Goal: Transaction & Acquisition: Download file/media

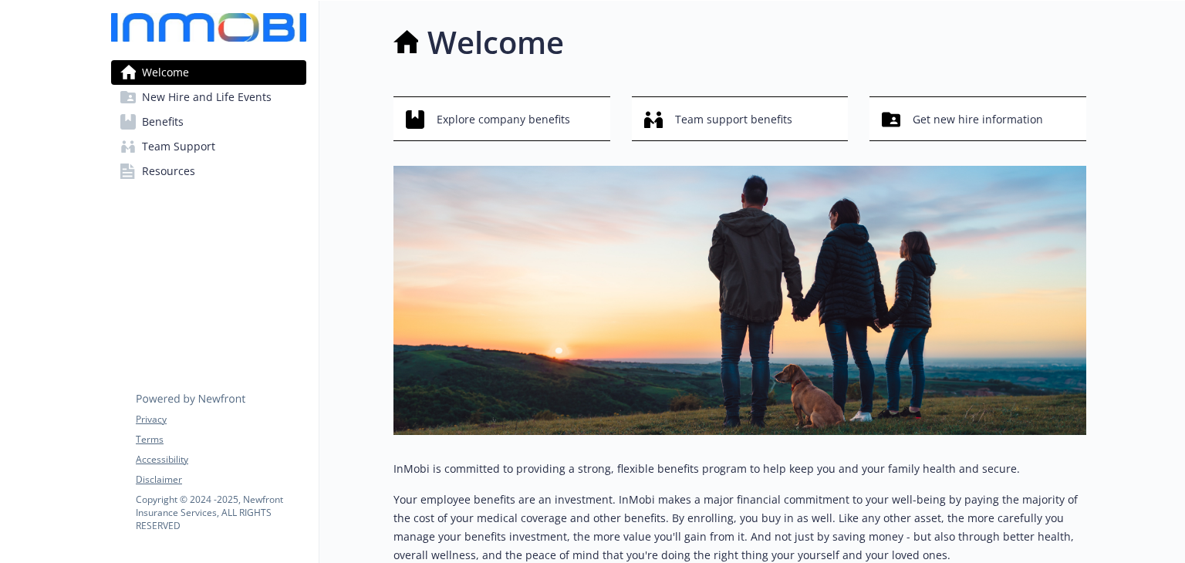
click at [187, 118] on link "Benefits" at bounding box center [208, 122] width 195 height 25
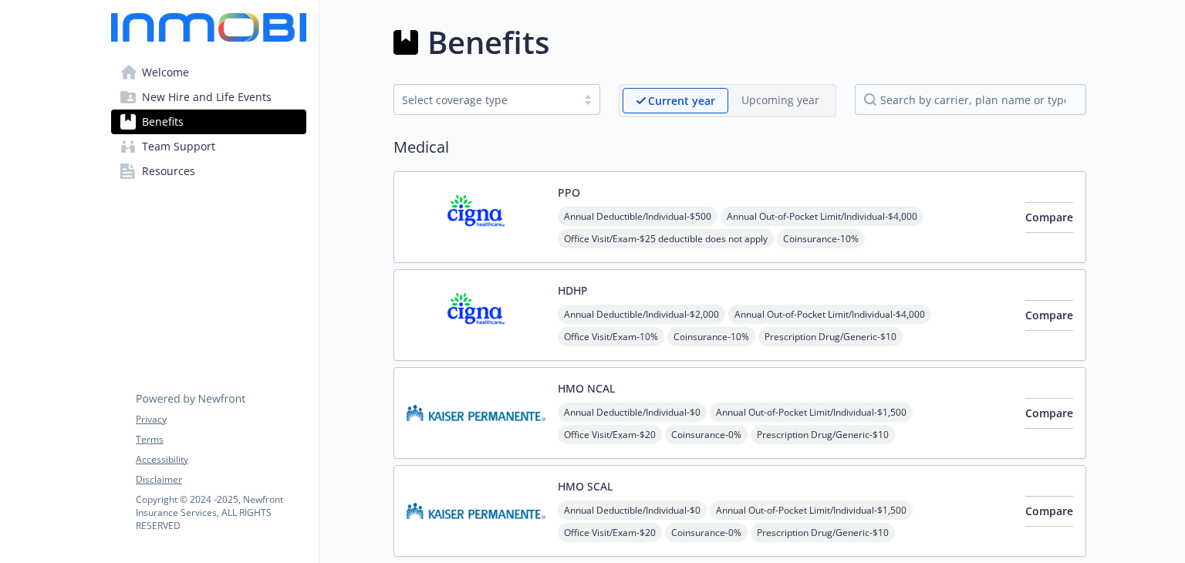
click at [916, 186] on div "PPO Annual Deductible/Individual - $500 Annual Out-of-Pocket Limit/Individual -…" at bounding box center [785, 217] width 455 height 66
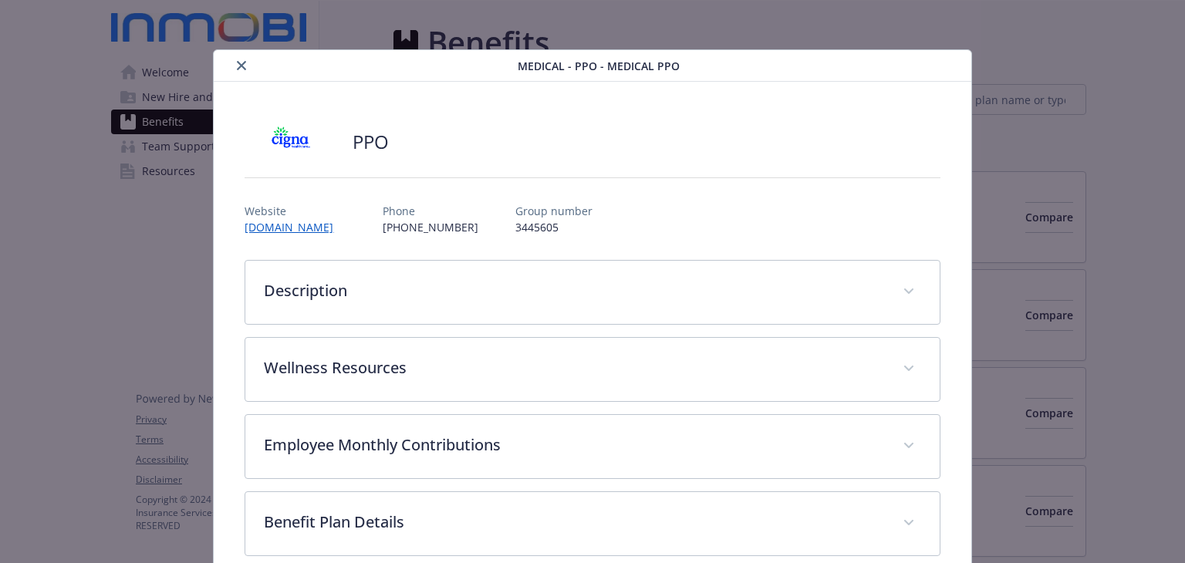
scroll to position [46, 0]
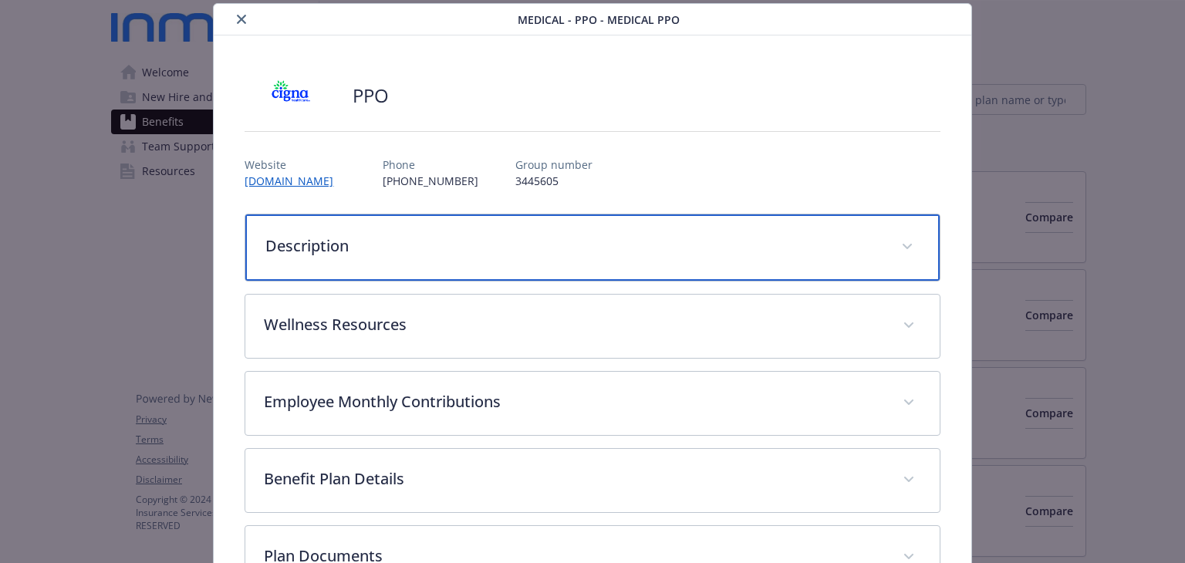
click at [674, 240] on p "Description" at bounding box center [573, 246] width 616 height 23
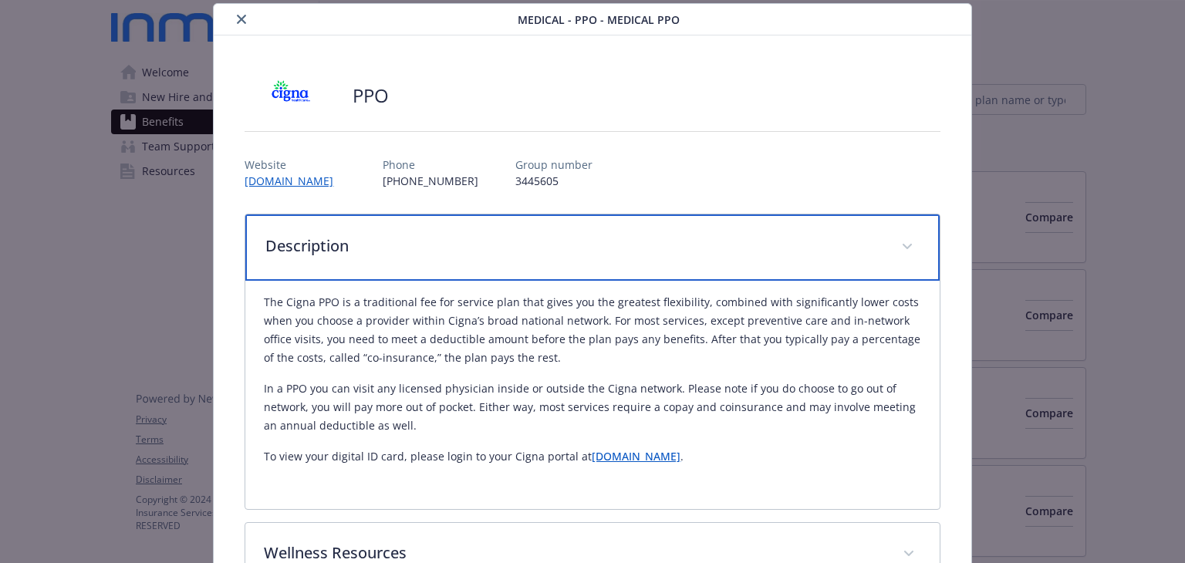
scroll to position [123, 0]
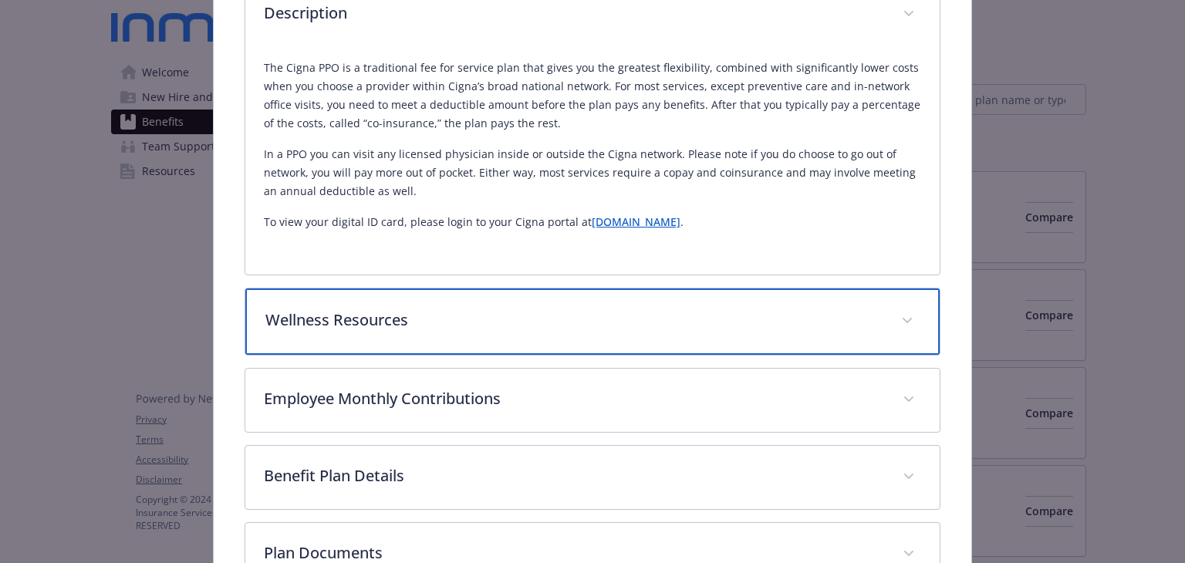
click at [504, 319] on p "Wellness Resources" at bounding box center [573, 320] width 616 height 23
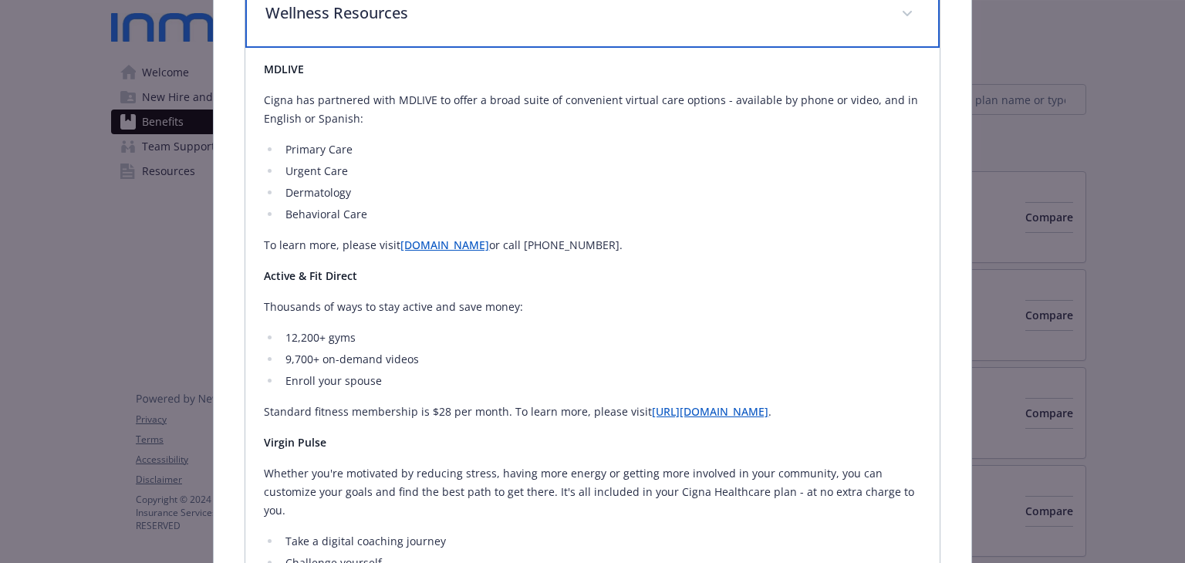
scroll to position [430, 0]
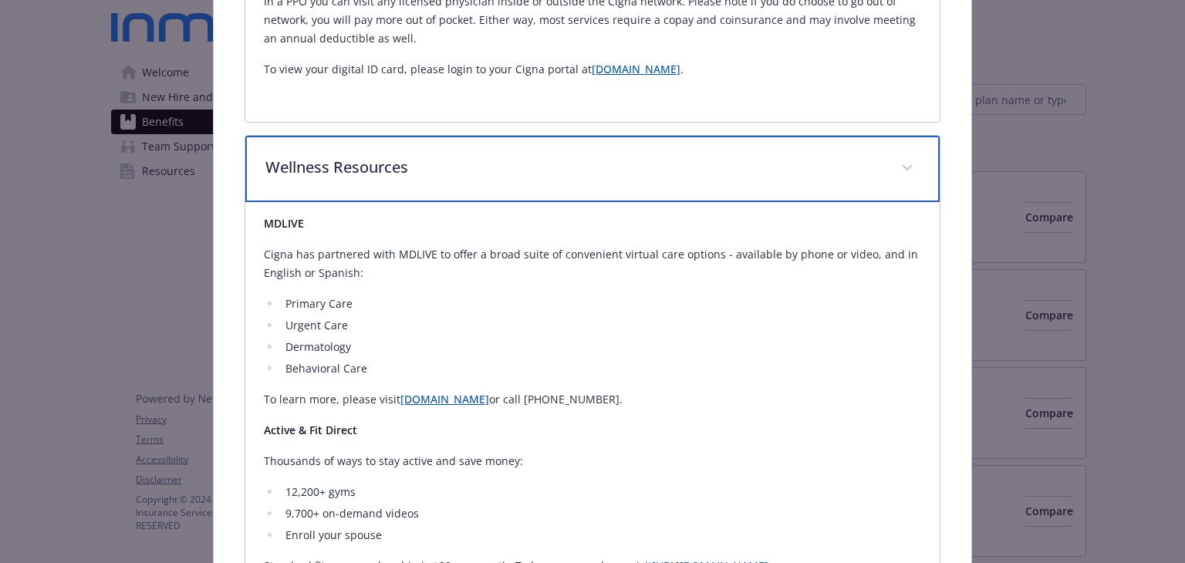
click at [490, 169] on p "Wellness Resources" at bounding box center [573, 167] width 616 height 23
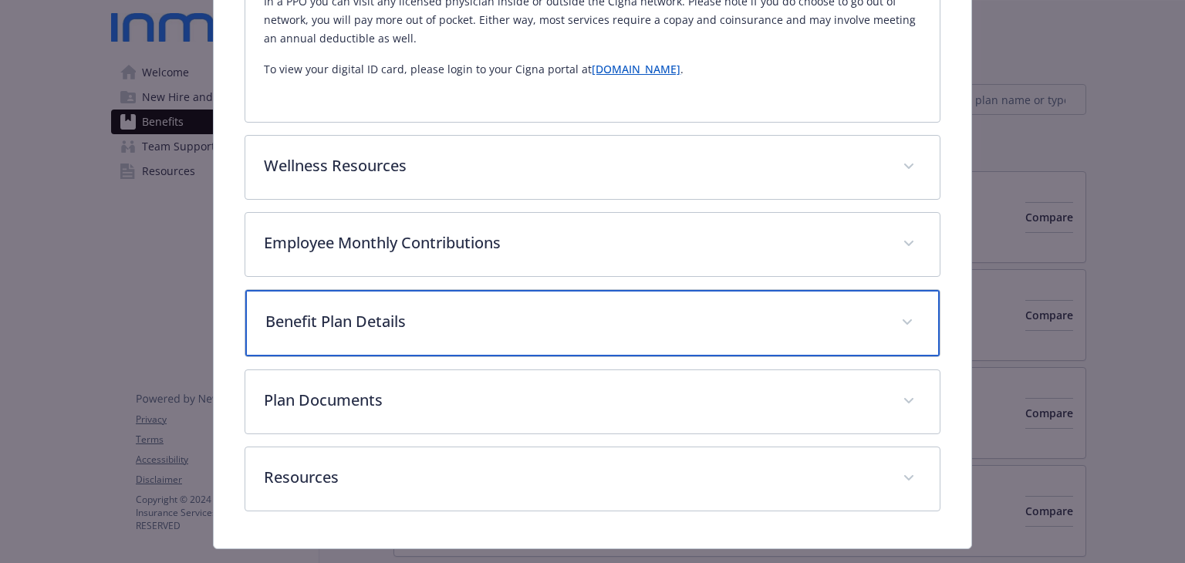
click at [481, 338] on div "Benefit Plan Details" at bounding box center [592, 323] width 694 height 66
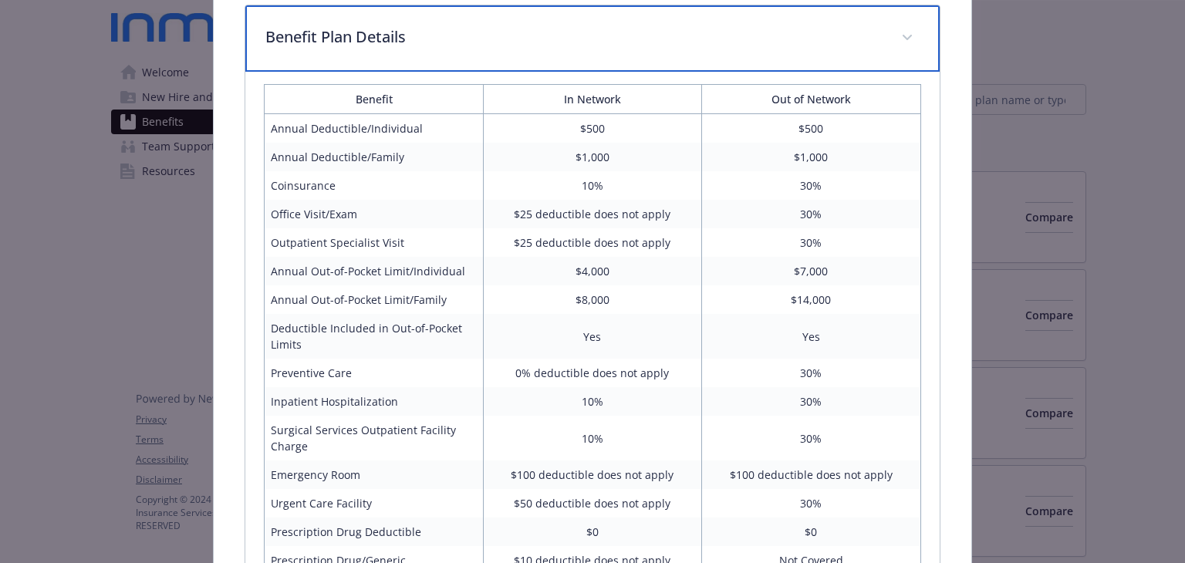
scroll to position [739, 0]
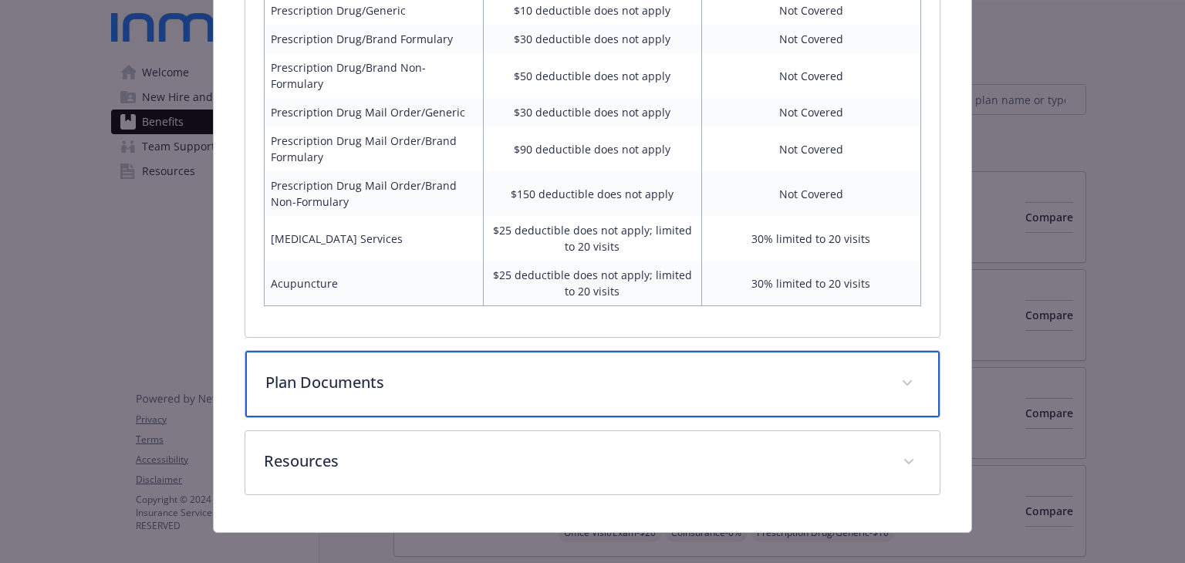
click at [552, 371] on p "Plan Documents" at bounding box center [573, 382] width 616 height 23
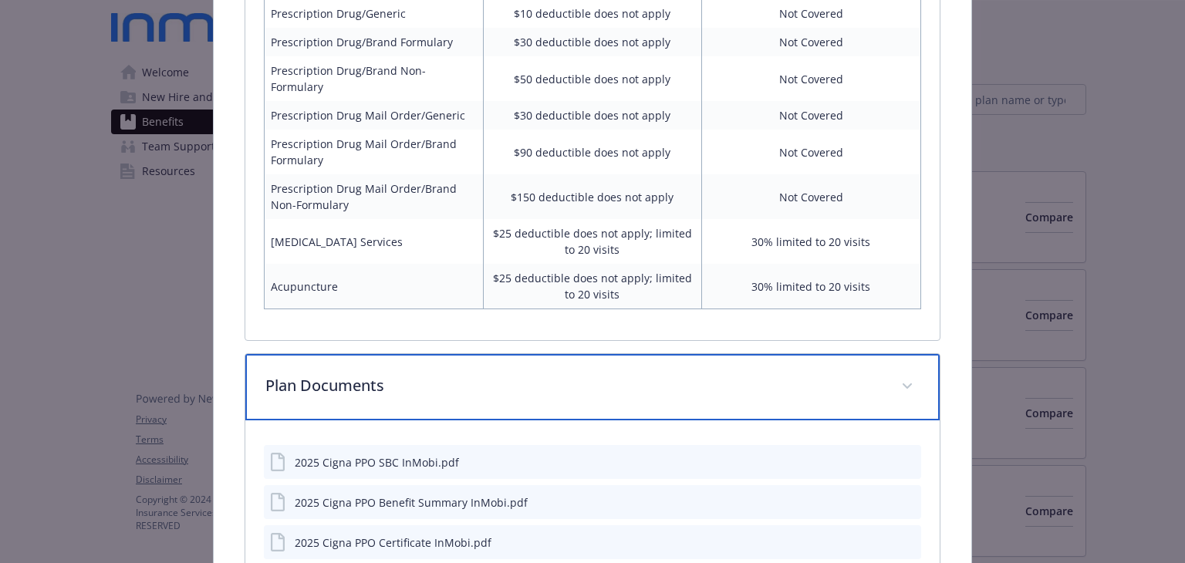
scroll to position [1432, 0]
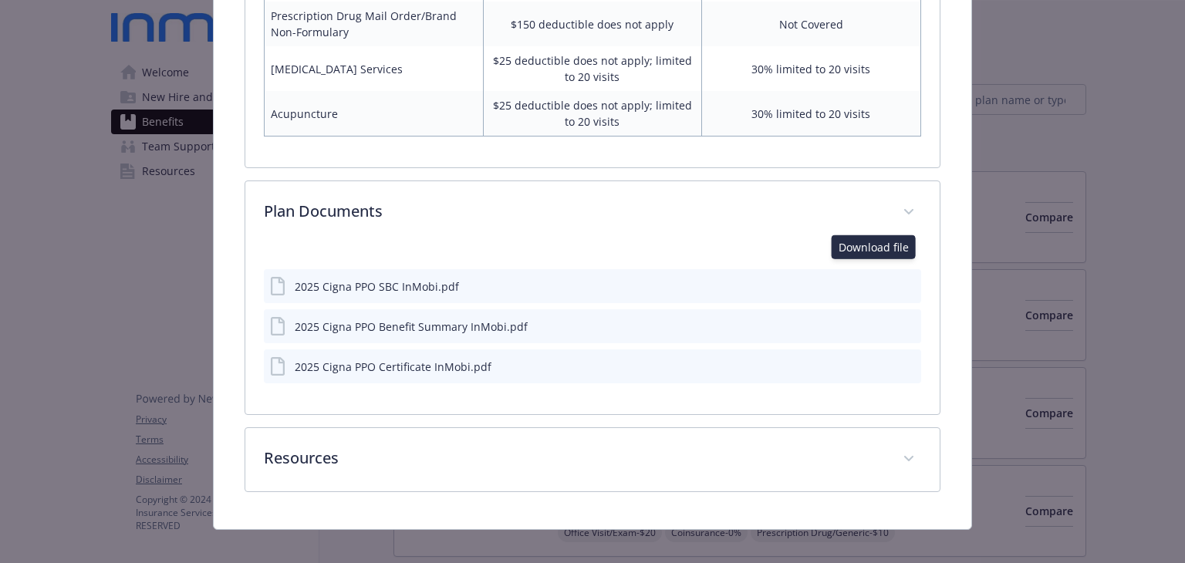
click at [875, 279] on icon "download file" at bounding box center [881, 285] width 12 height 12
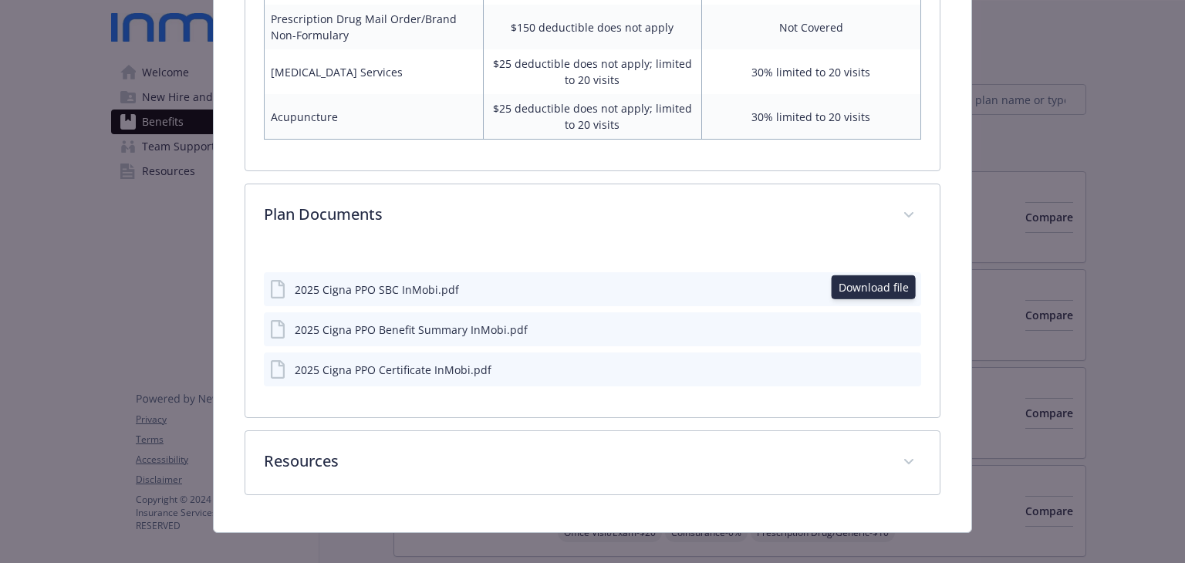
click at [875, 322] on icon "download file" at bounding box center [881, 328] width 12 height 12
click at [875, 363] on icon "download file" at bounding box center [881, 369] width 12 height 12
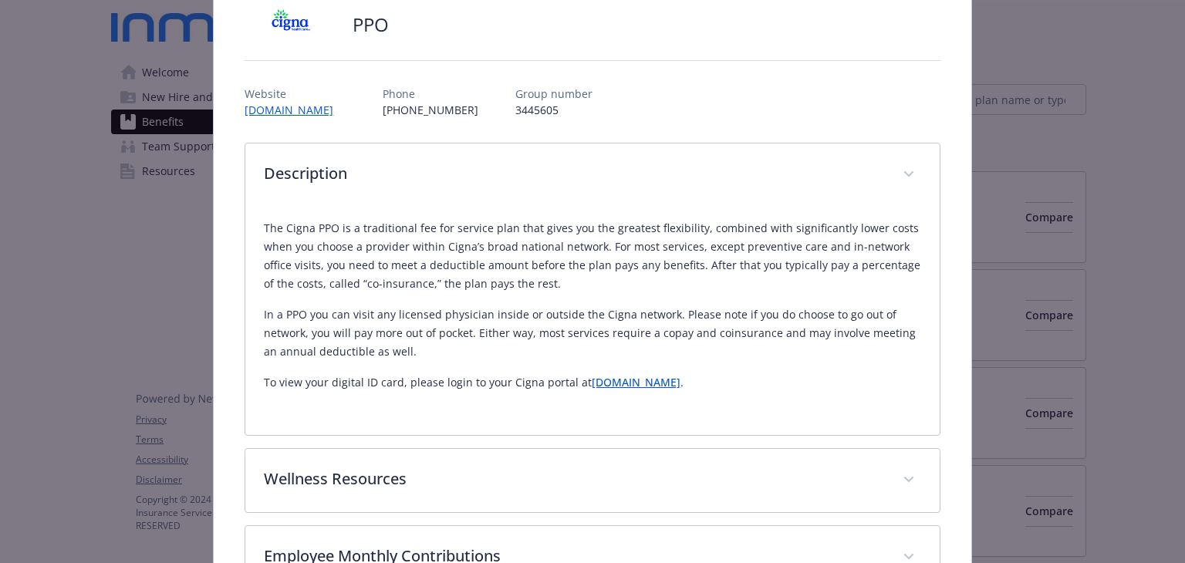
scroll to position [0, 0]
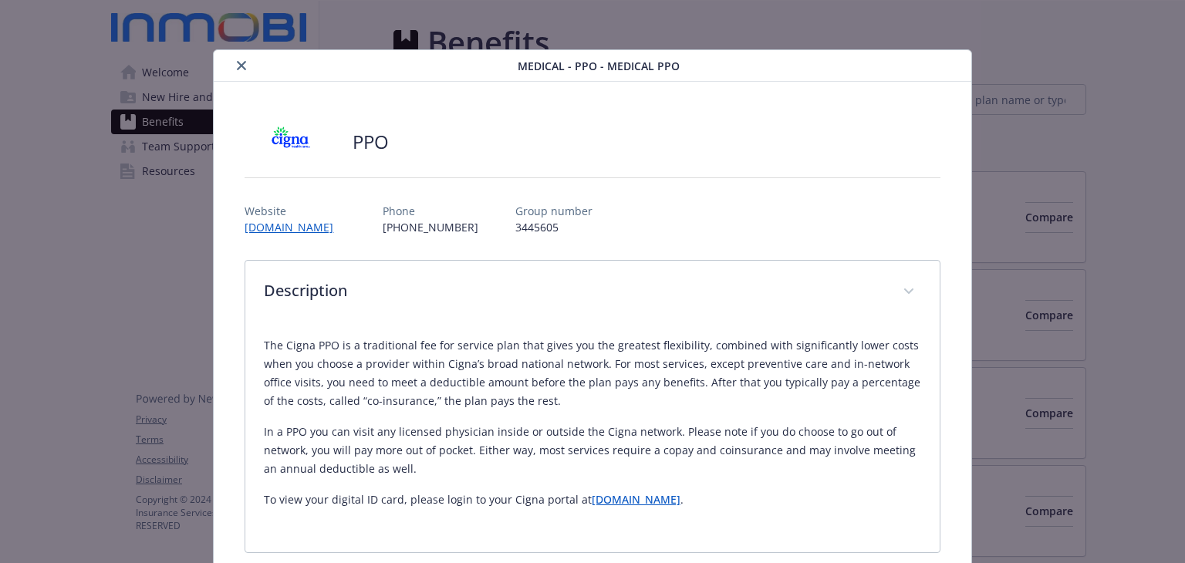
click at [241, 69] on icon "close" at bounding box center [241, 65] width 9 height 9
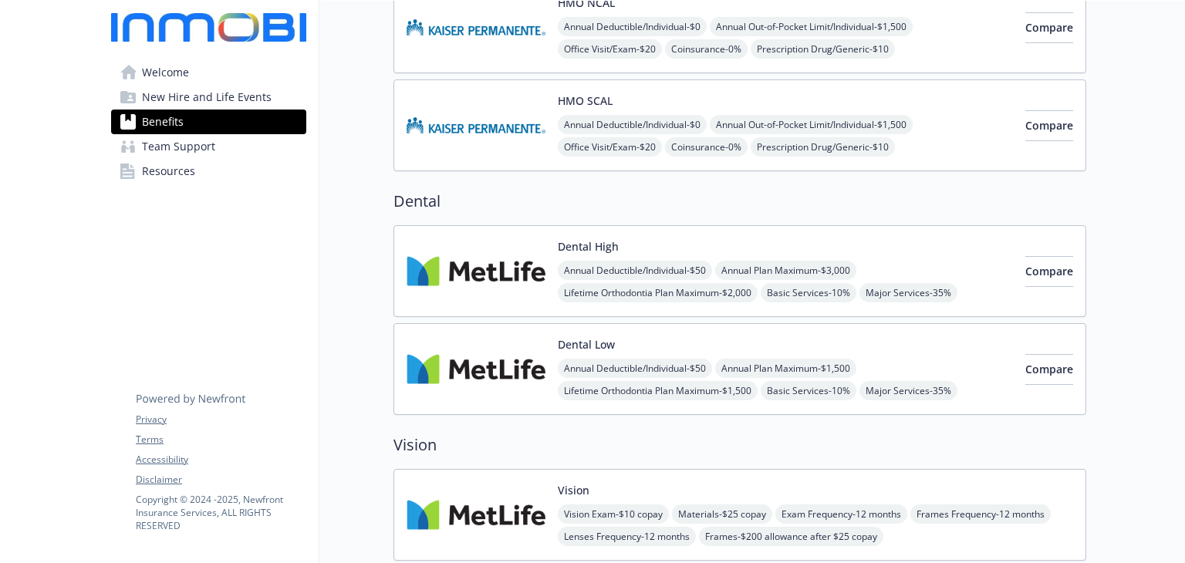
click at [732, 233] on div "Dental High Annual Deductible/Individual - $50 Annual Plan Maximum - $3,000 Lif…" at bounding box center [739, 271] width 693 height 92
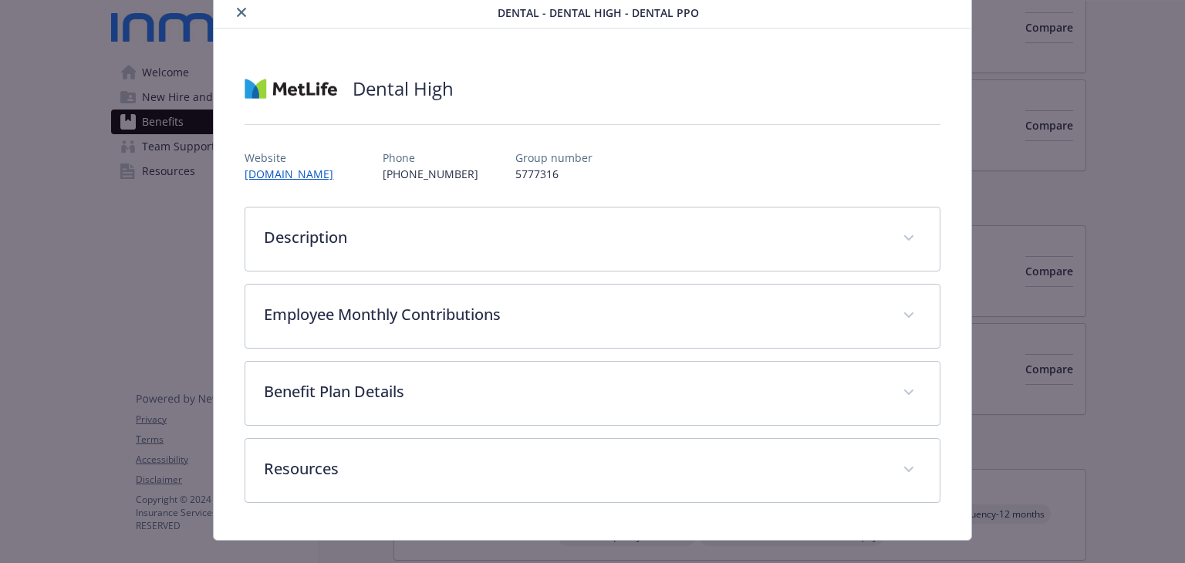
scroll to position [79, 0]
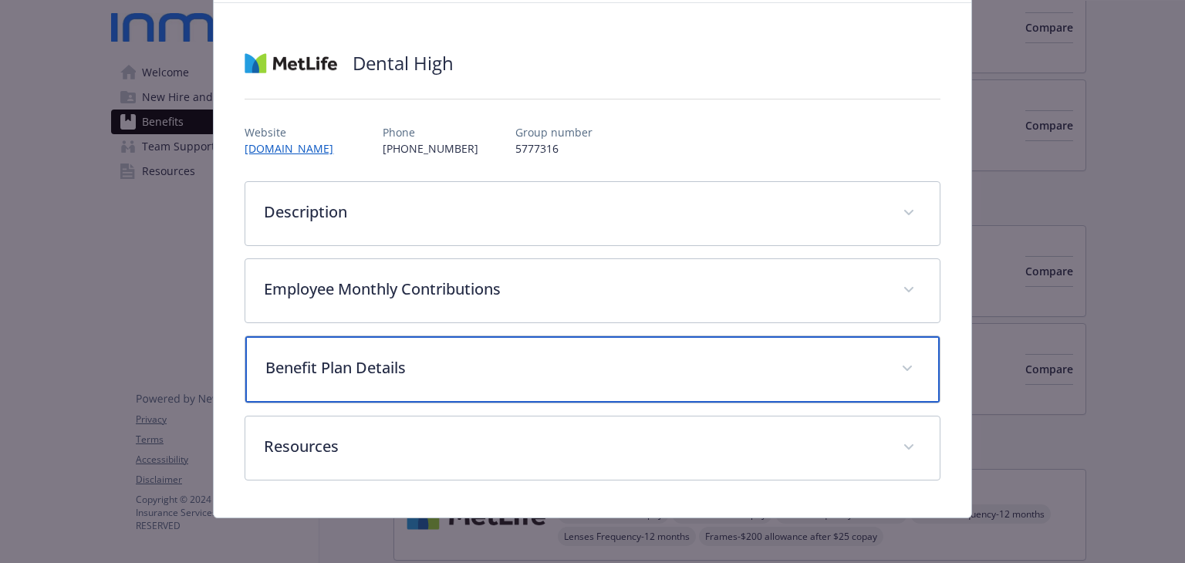
click at [391, 359] on p "Benefit Plan Details" at bounding box center [573, 367] width 616 height 23
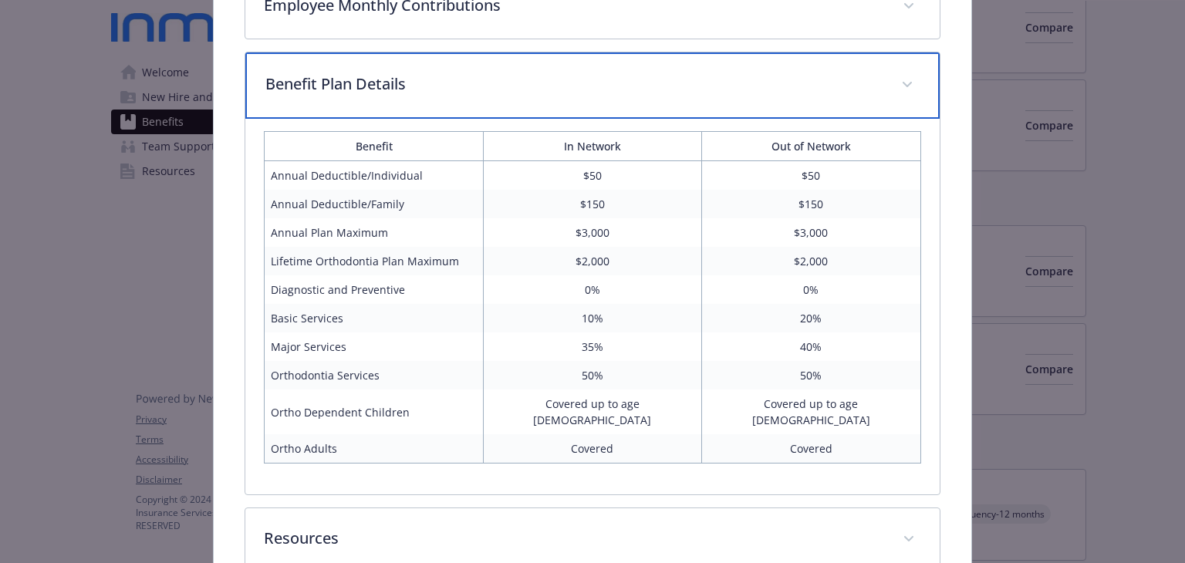
scroll to position [0, 0]
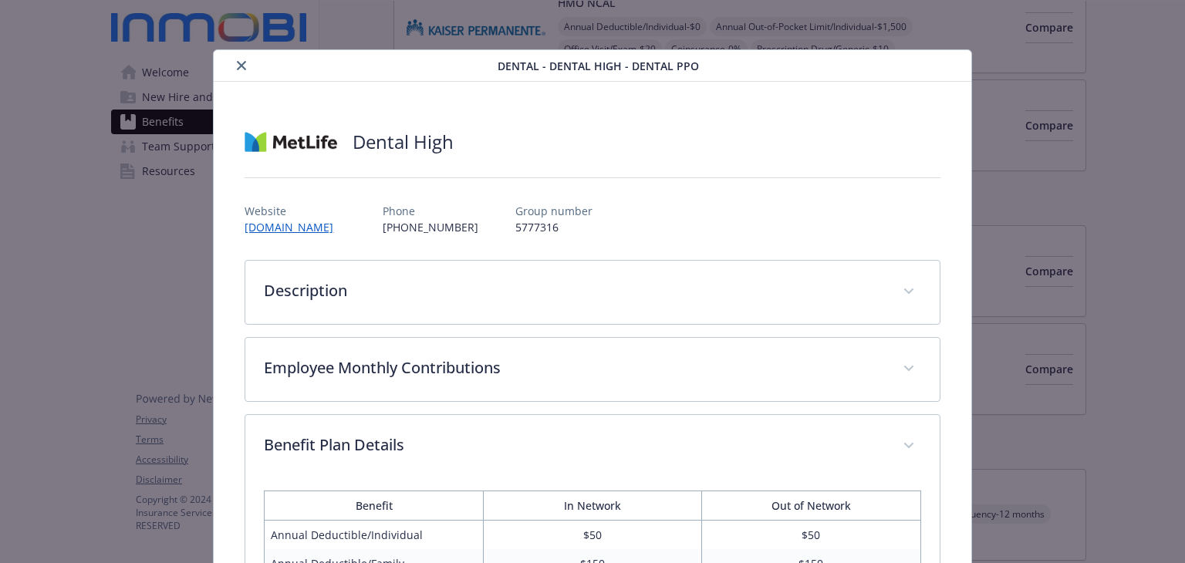
click at [237, 57] on button "close" at bounding box center [241, 65] width 19 height 19
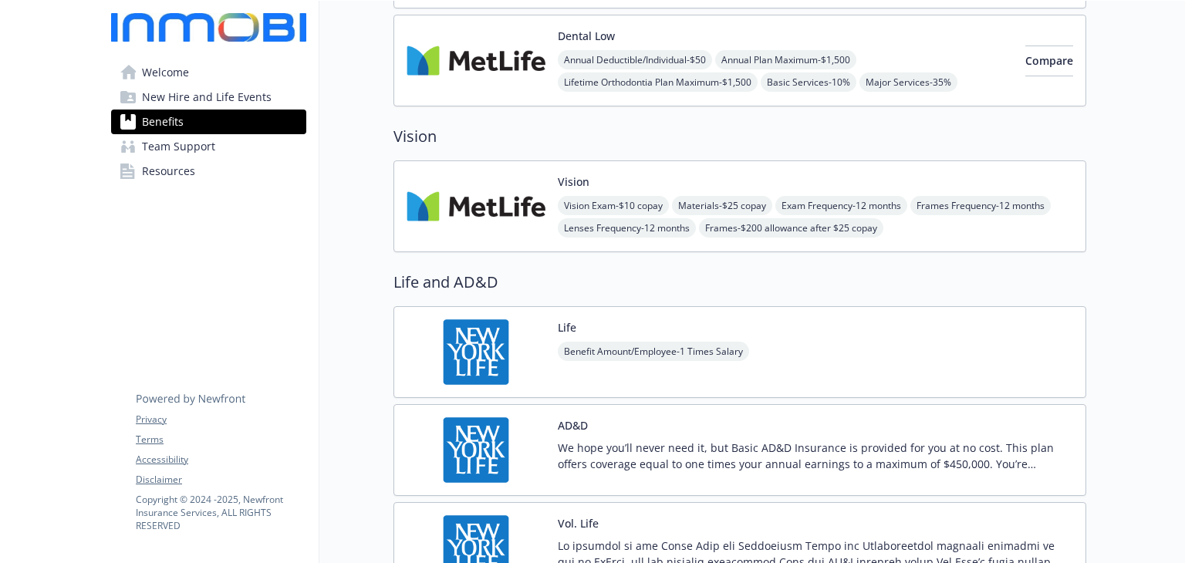
click at [489, 211] on img at bounding box center [476, 207] width 139 height 66
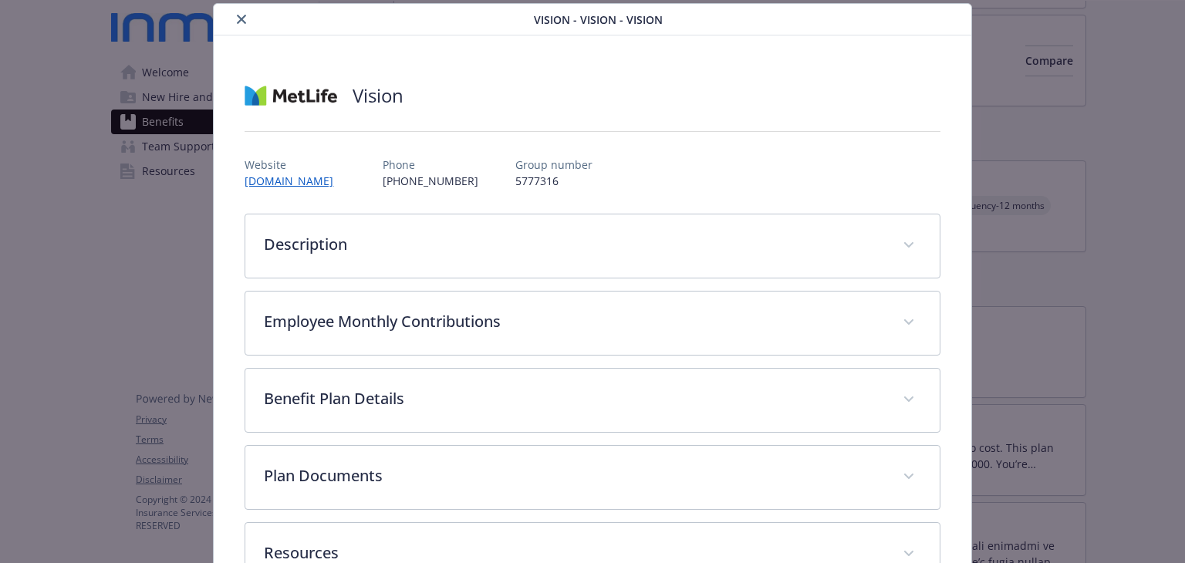
scroll to position [155, 0]
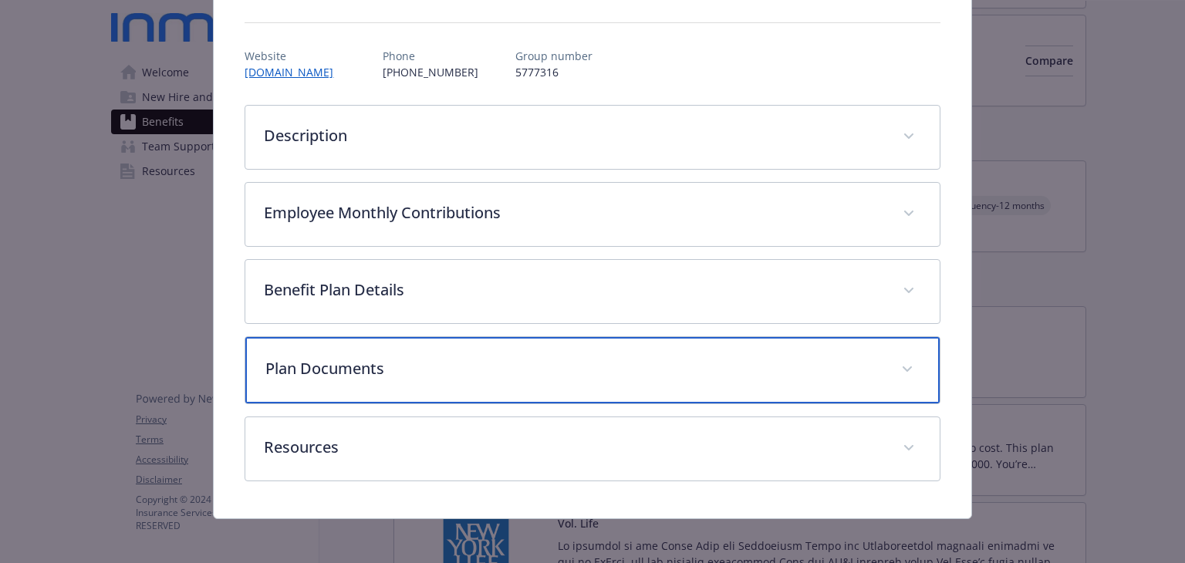
click at [404, 365] on p "Plan Documents" at bounding box center [573, 368] width 616 height 23
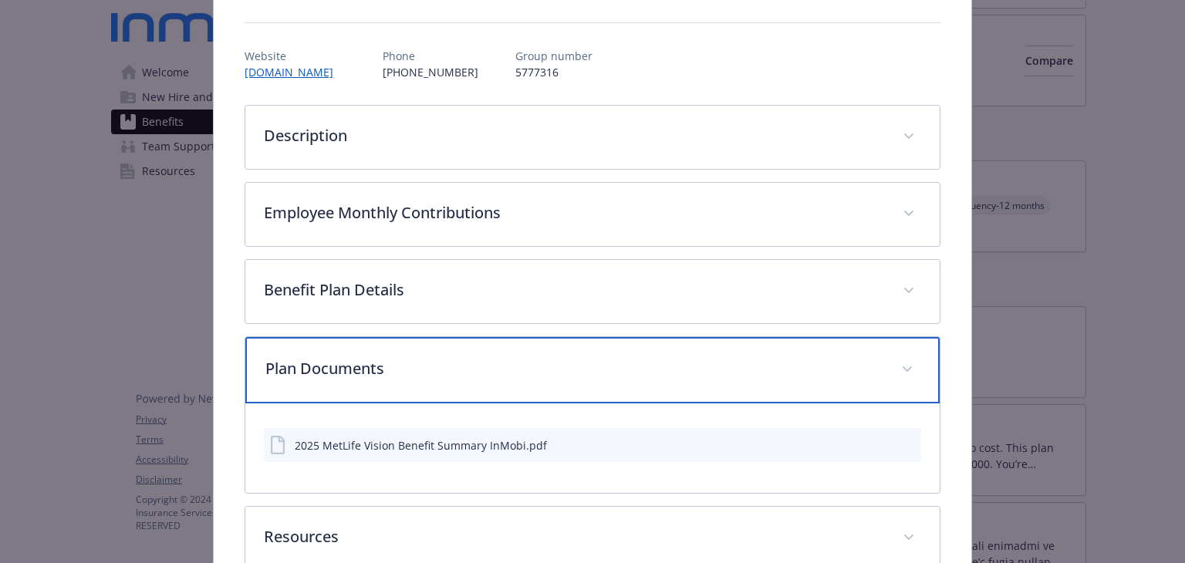
scroll to position [247, 0]
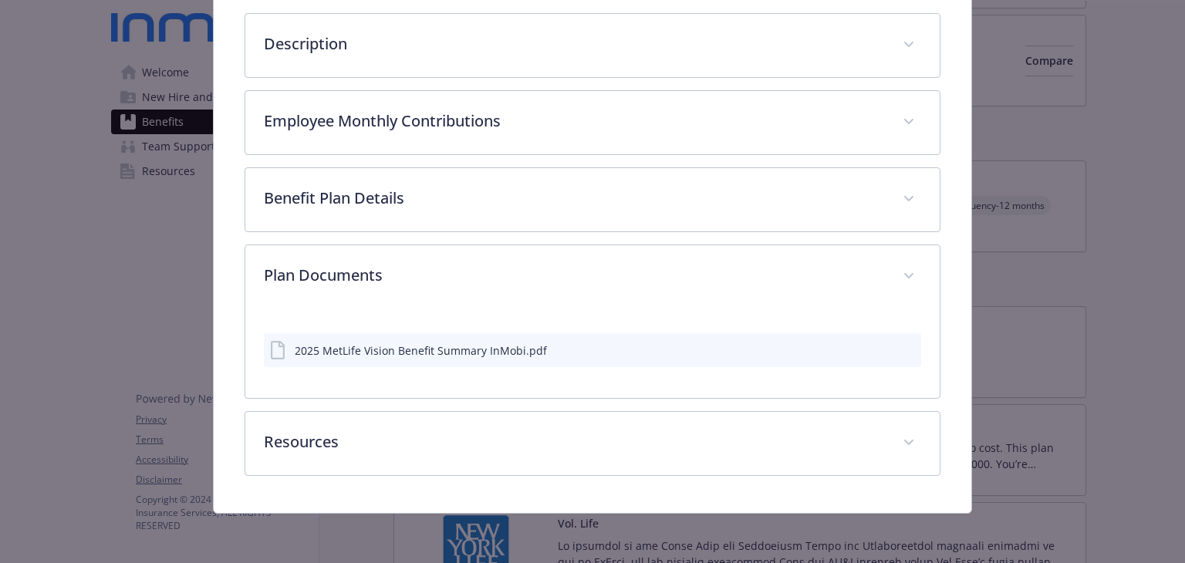
click at [876, 350] on icon "download file" at bounding box center [881, 347] width 10 height 9
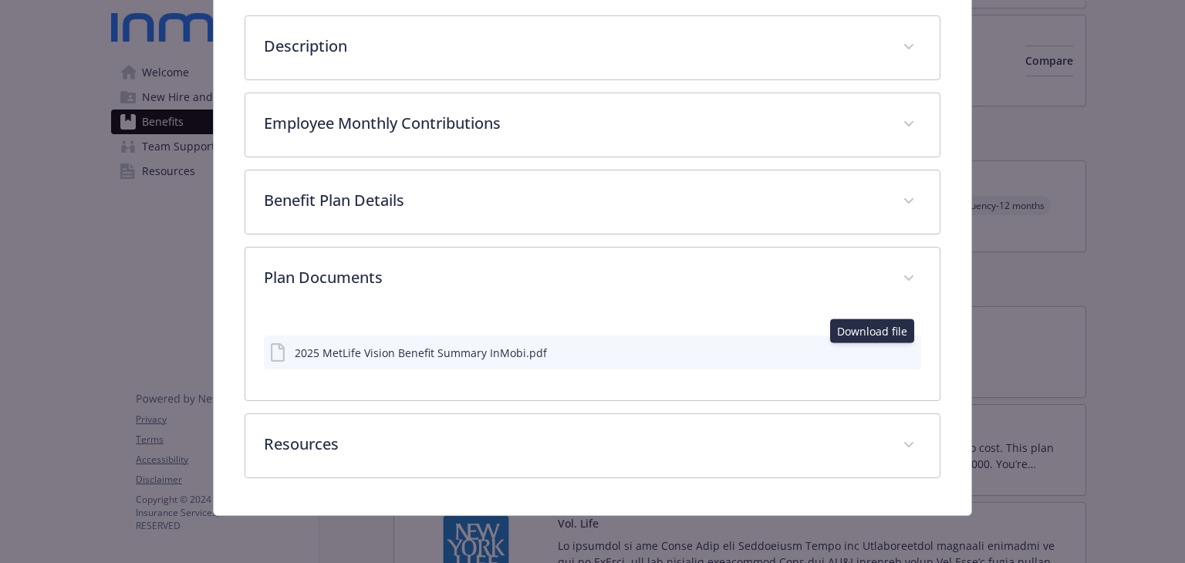
scroll to position [0, 0]
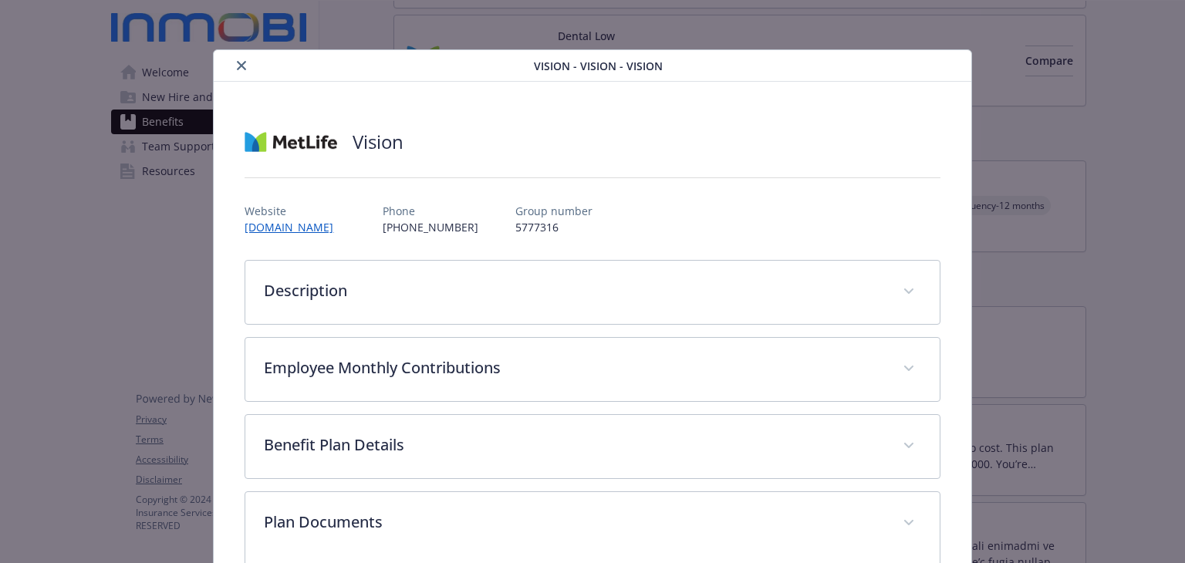
click at [244, 62] on icon "close" at bounding box center [241, 65] width 9 height 9
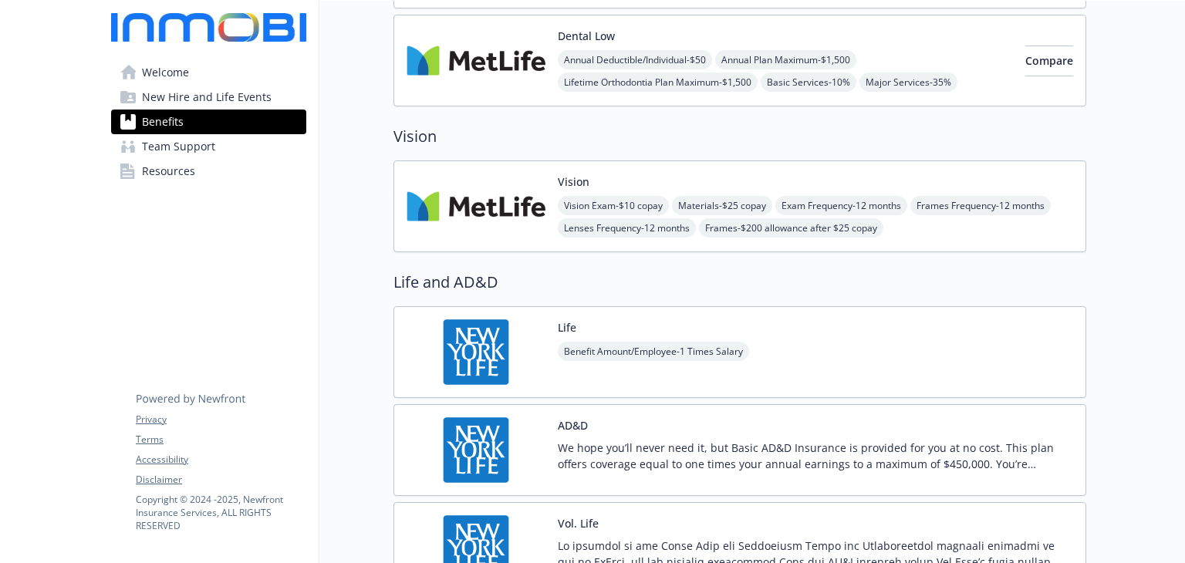
scroll to position [771, 0]
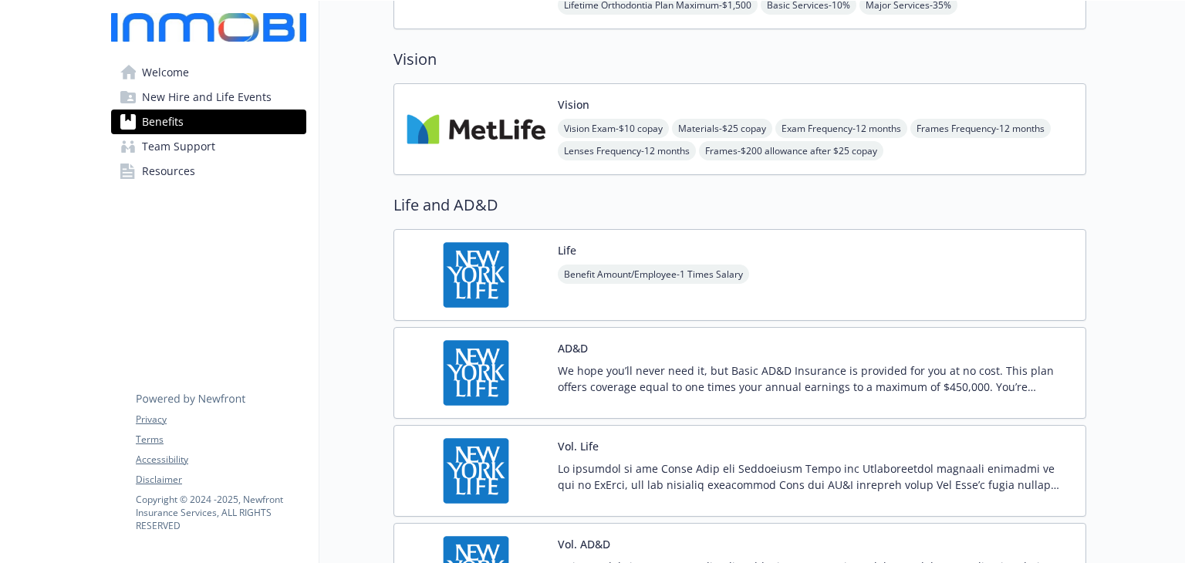
click at [523, 278] on img at bounding box center [476, 275] width 139 height 66
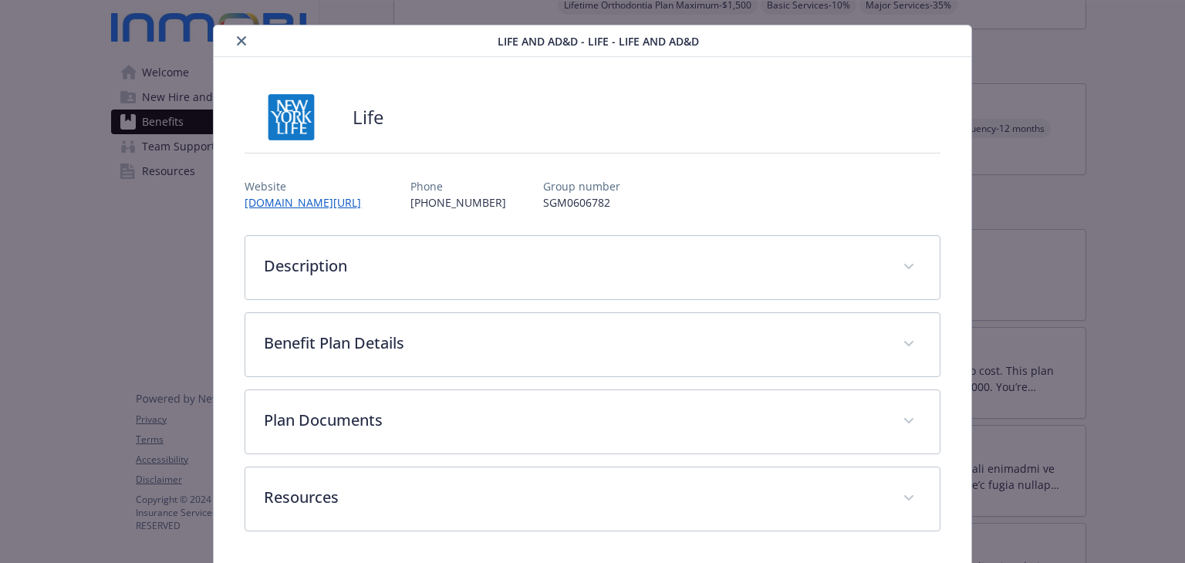
scroll to position [79, 0]
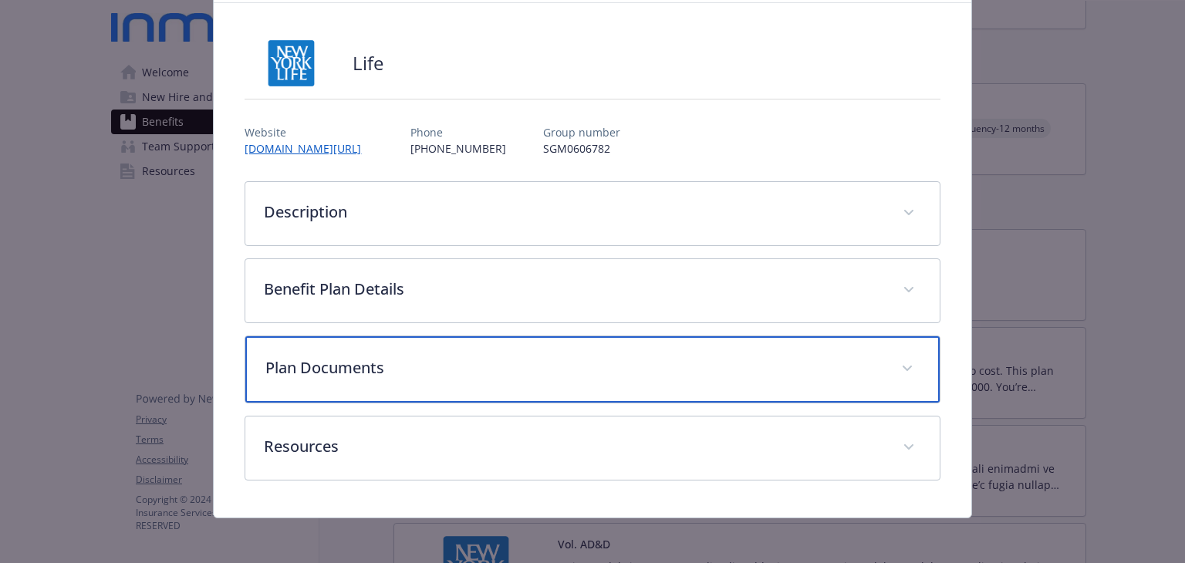
click at [424, 393] on div "Plan Documents" at bounding box center [592, 369] width 694 height 66
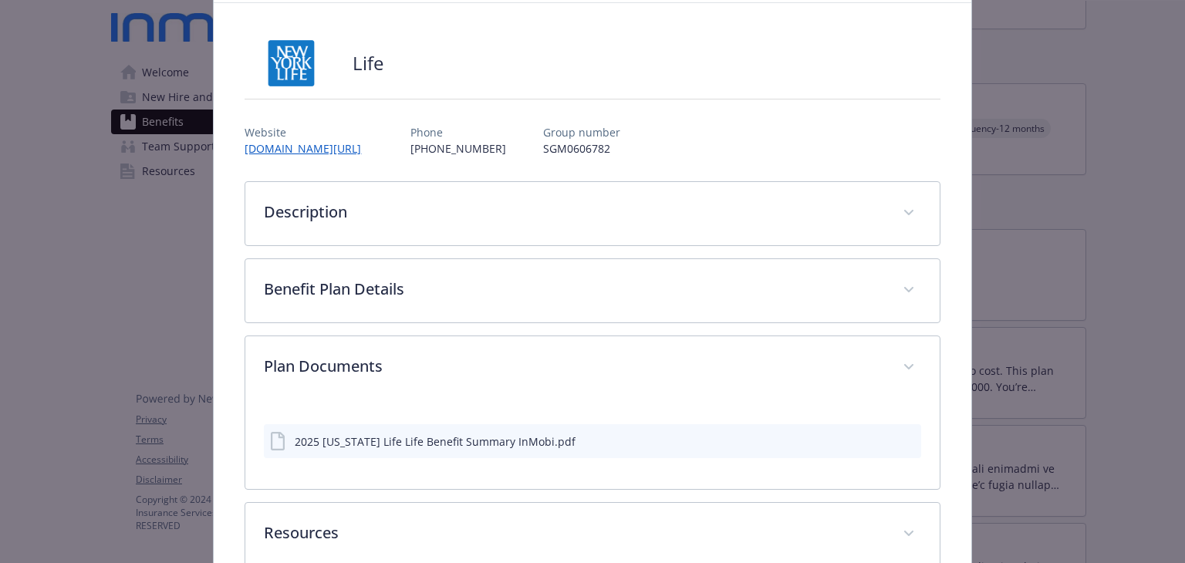
click at [875, 442] on icon "download file" at bounding box center [881, 440] width 12 height 12
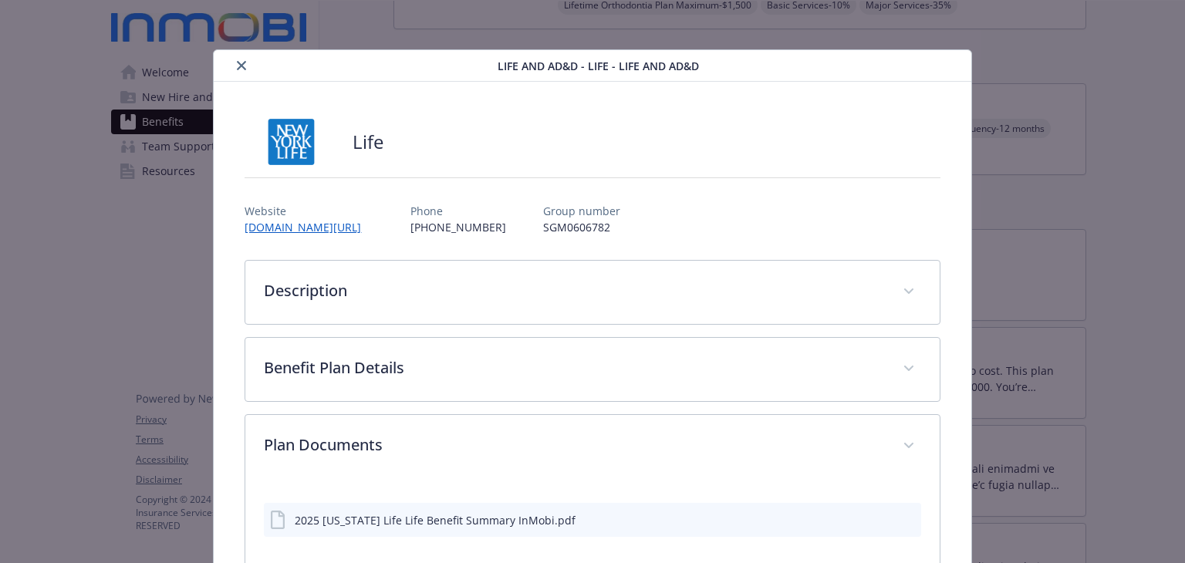
click at [237, 69] on icon "close" at bounding box center [241, 65] width 9 height 9
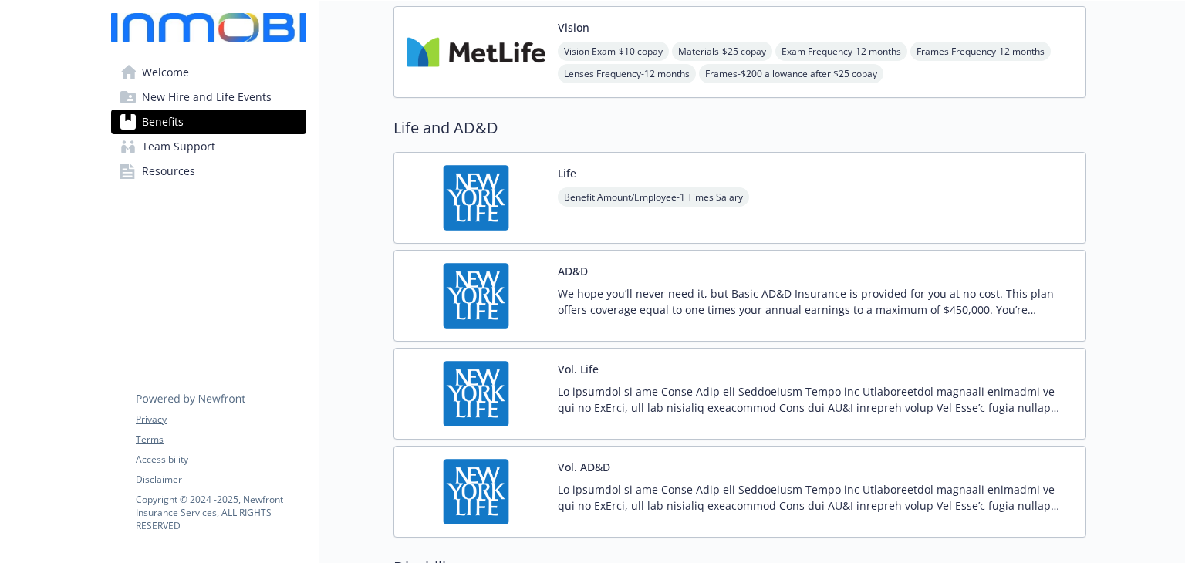
click at [700, 265] on div "AD&D We hope you’ll never need it, but Basic AD&D Insurance is provided for you…" at bounding box center [815, 296] width 515 height 66
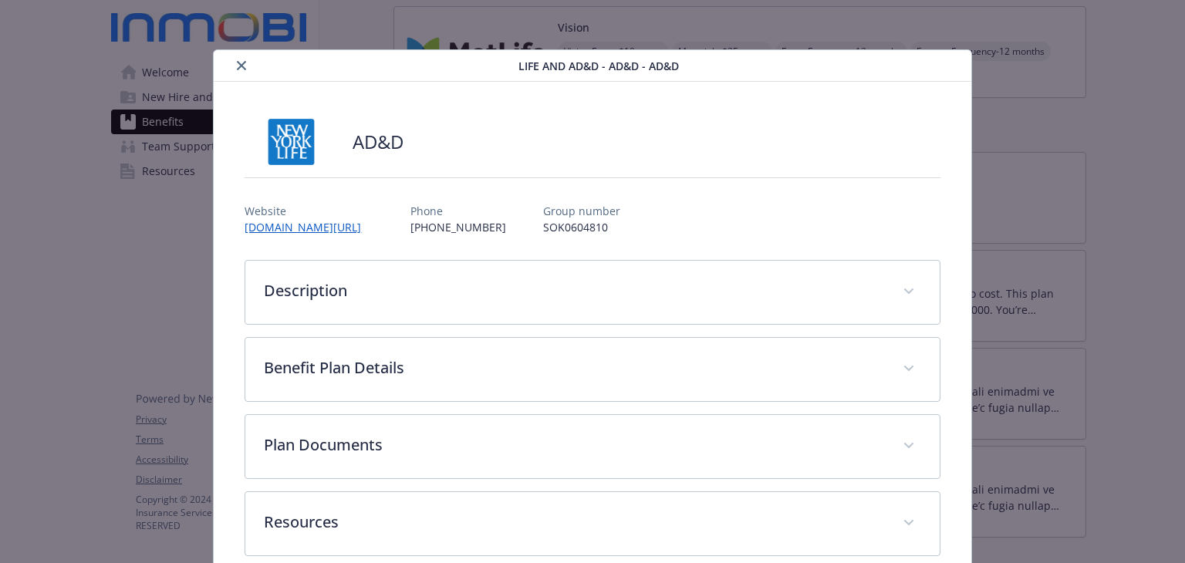
scroll to position [25, 0]
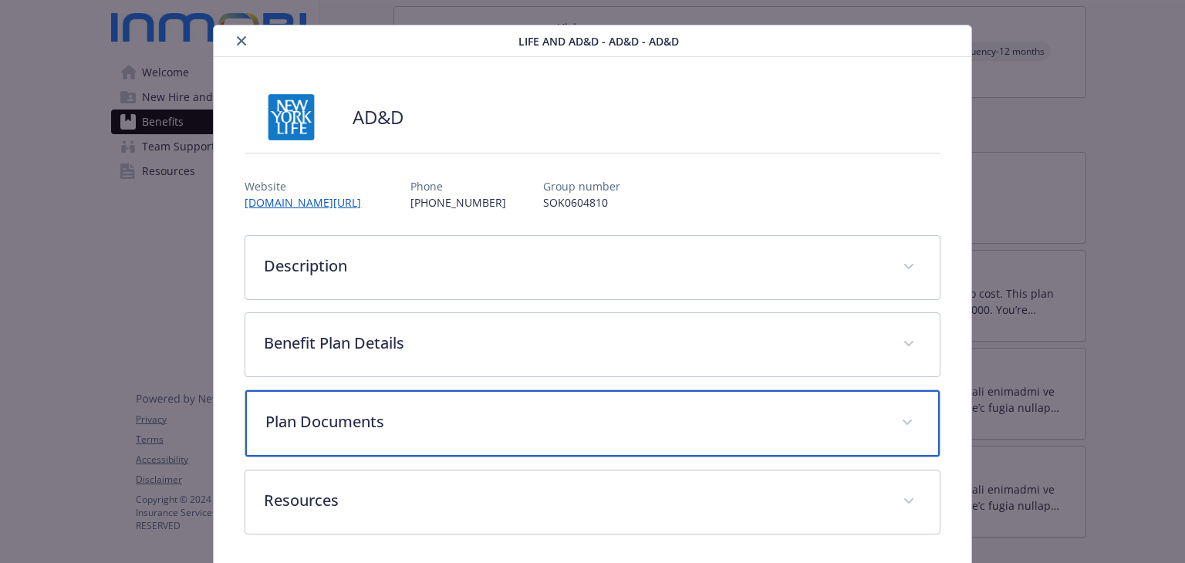
drag, startPoint x: 456, startPoint y: 422, endPoint x: 470, endPoint y: 422, distance: 13.9
click at [459, 424] on p "Plan Documents" at bounding box center [573, 421] width 616 height 23
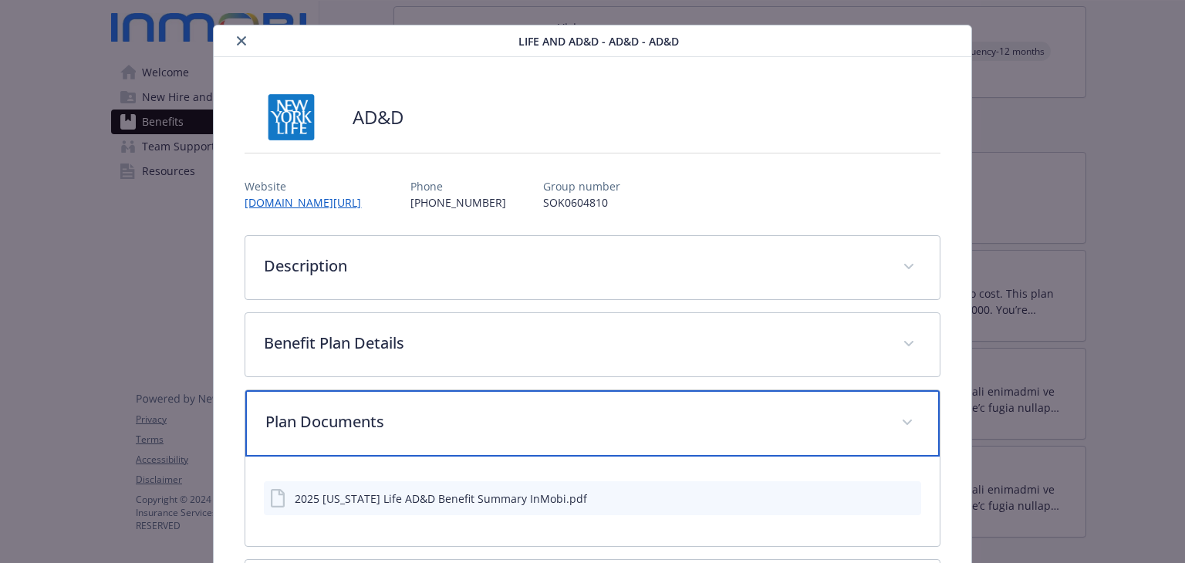
scroll to position [170, 0]
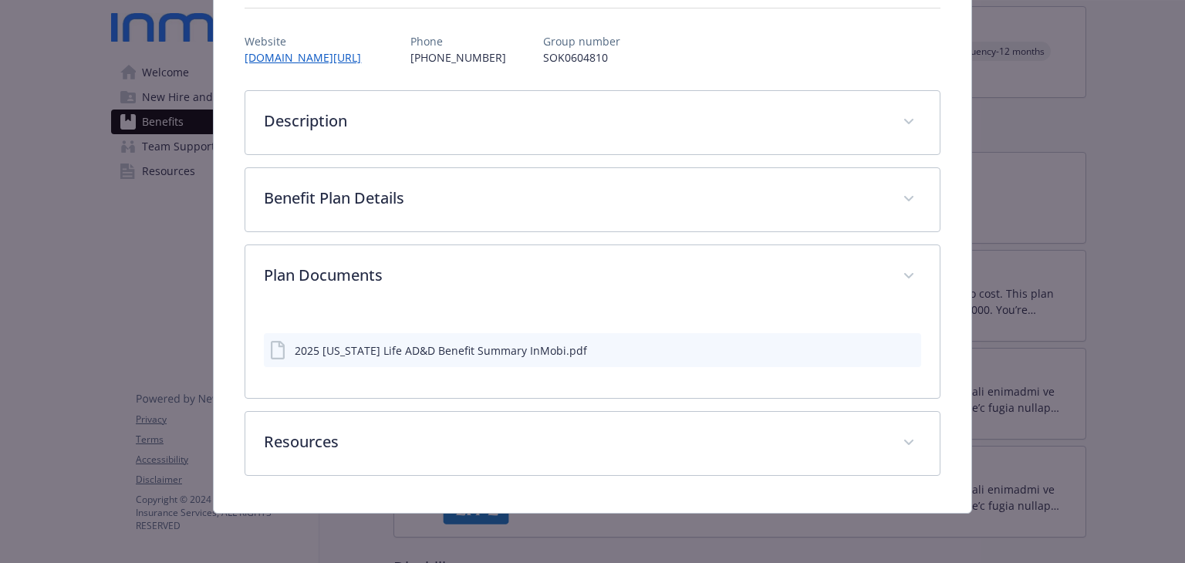
click at [875, 349] on icon "download file" at bounding box center [881, 349] width 12 height 12
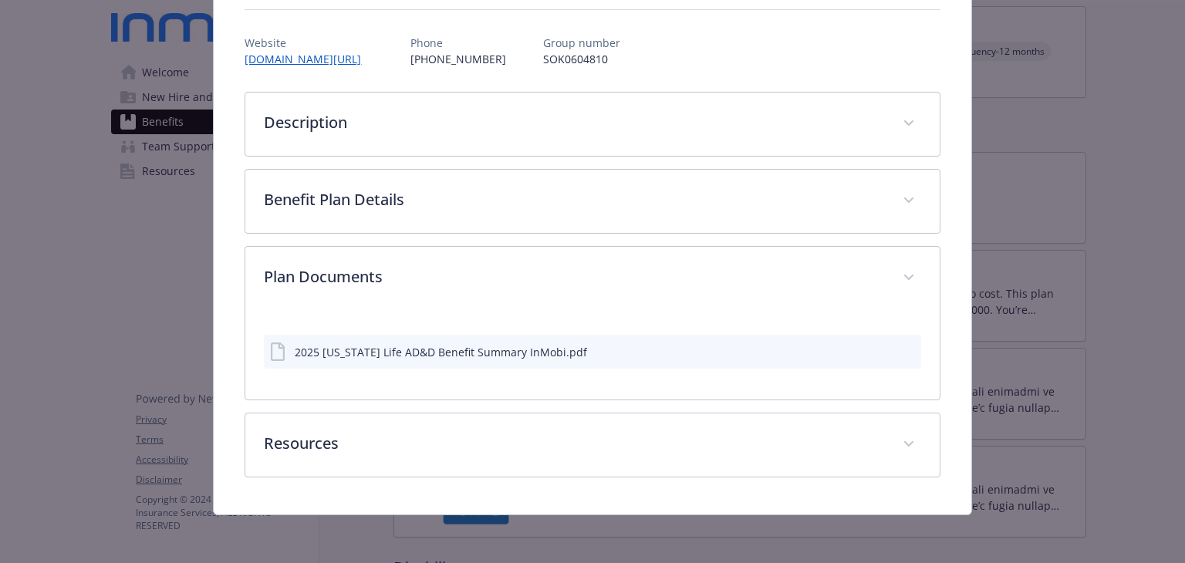
scroll to position [0, 0]
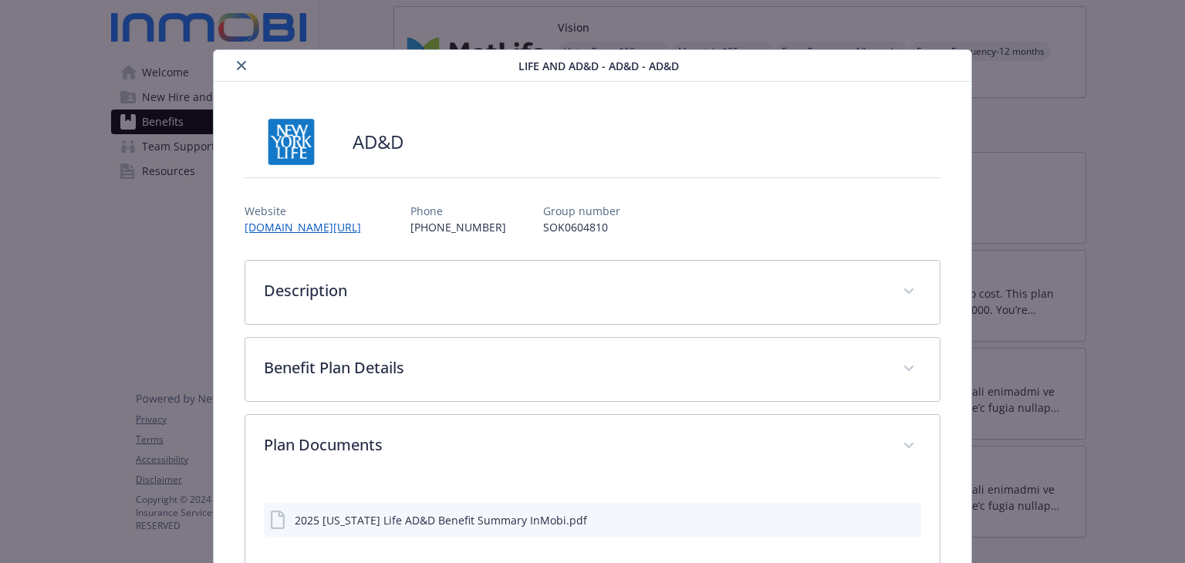
drag, startPoint x: 241, startPoint y: 66, endPoint x: 261, endPoint y: 63, distance: 19.5
click at [241, 66] on icon "close" at bounding box center [241, 65] width 9 height 9
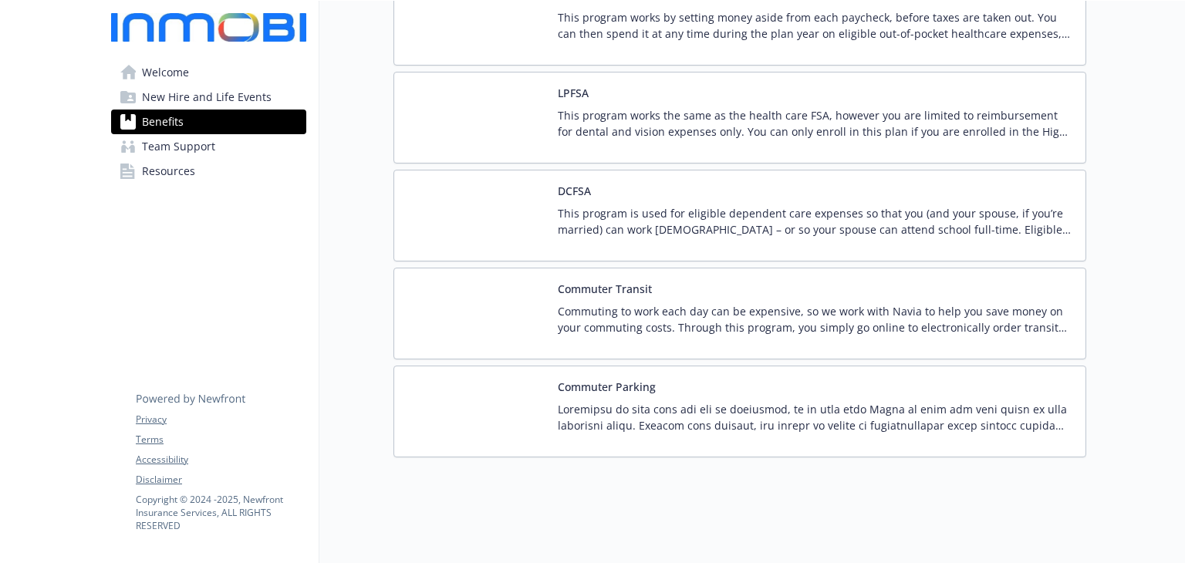
scroll to position [1819, 0]
